Goal: Task Accomplishment & Management: Use online tool/utility

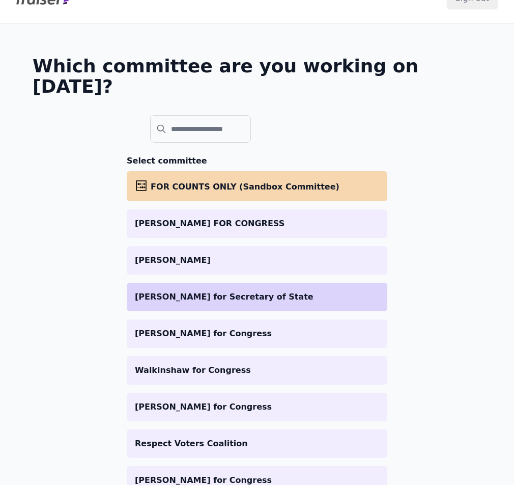
scroll to position [186, 0]
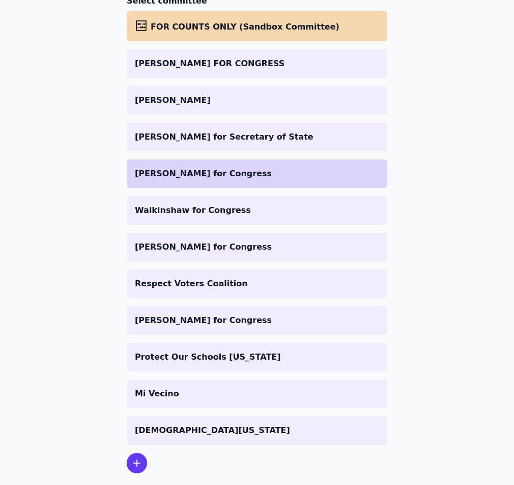
click at [196, 167] on p "[PERSON_NAME] for Congress" at bounding box center [257, 173] width 244 height 12
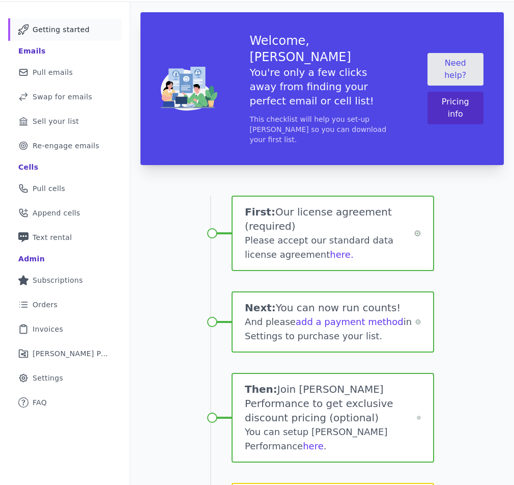
scroll to position [51, 0]
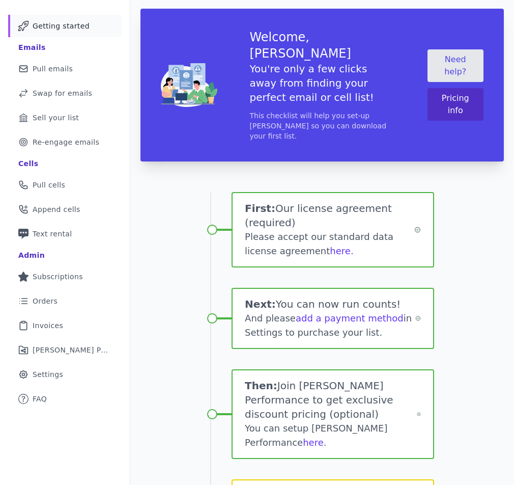
click at [336, 230] on div "Please accept our standard data license agreement here." at bounding box center [329, 244] width 169 height 29
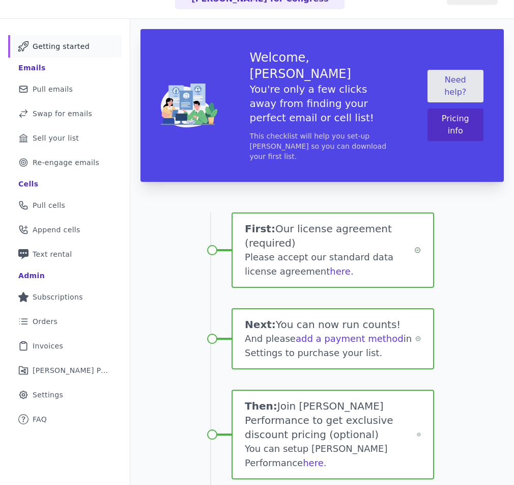
scroll to position [0, 0]
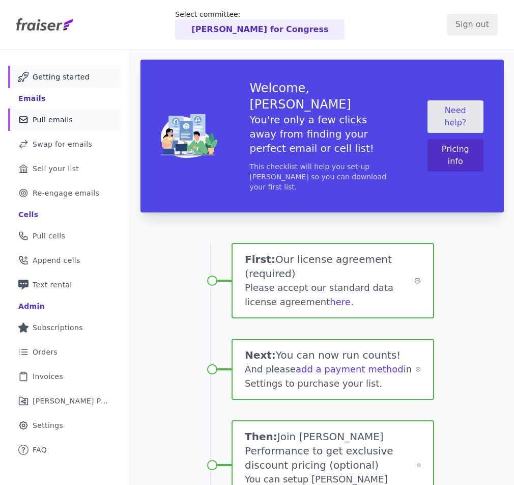
click at [55, 124] on span "Pull emails" at bounding box center [53, 120] width 40 height 10
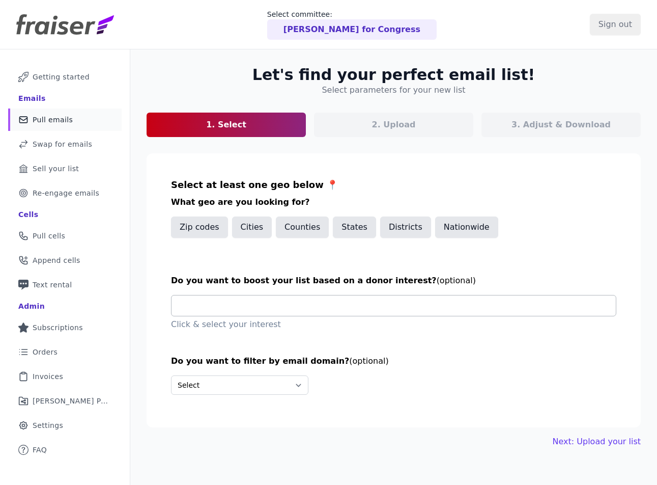
click at [295, 305] on input "text" at bounding box center [398, 305] width 436 height 20
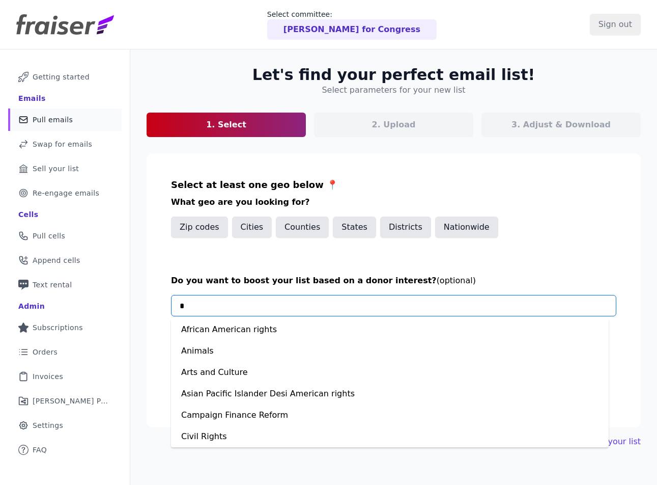
type input "**"
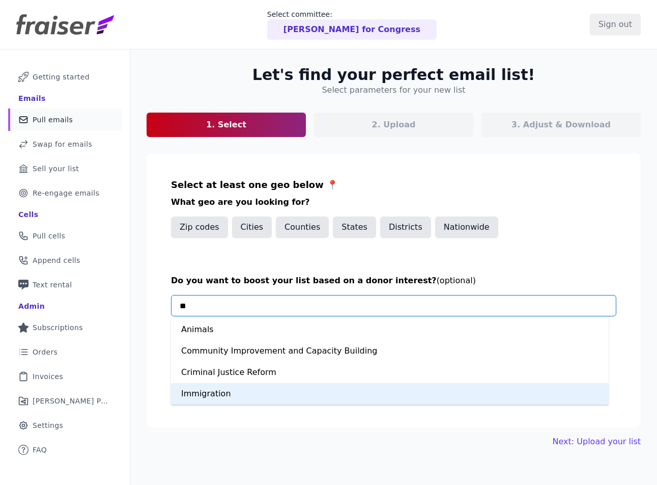
click at [223, 394] on div "Immigration" at bounding box center [390, 393] width 438 height 21
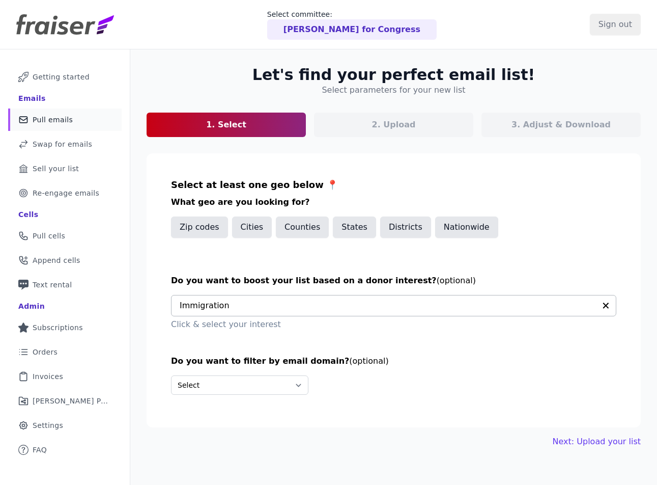
click at [242, 305] on input "text" at bounding box center [388, 305] width 416 height 20
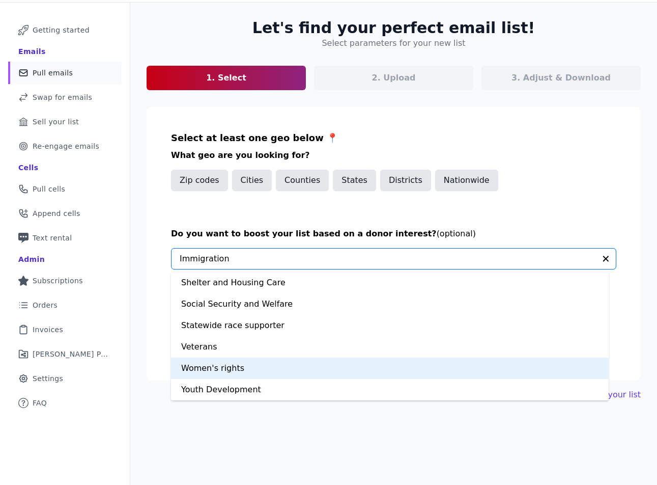
scroll to position [49, 0]
